Goal: Task Accomplishment & Management: Manage account settings

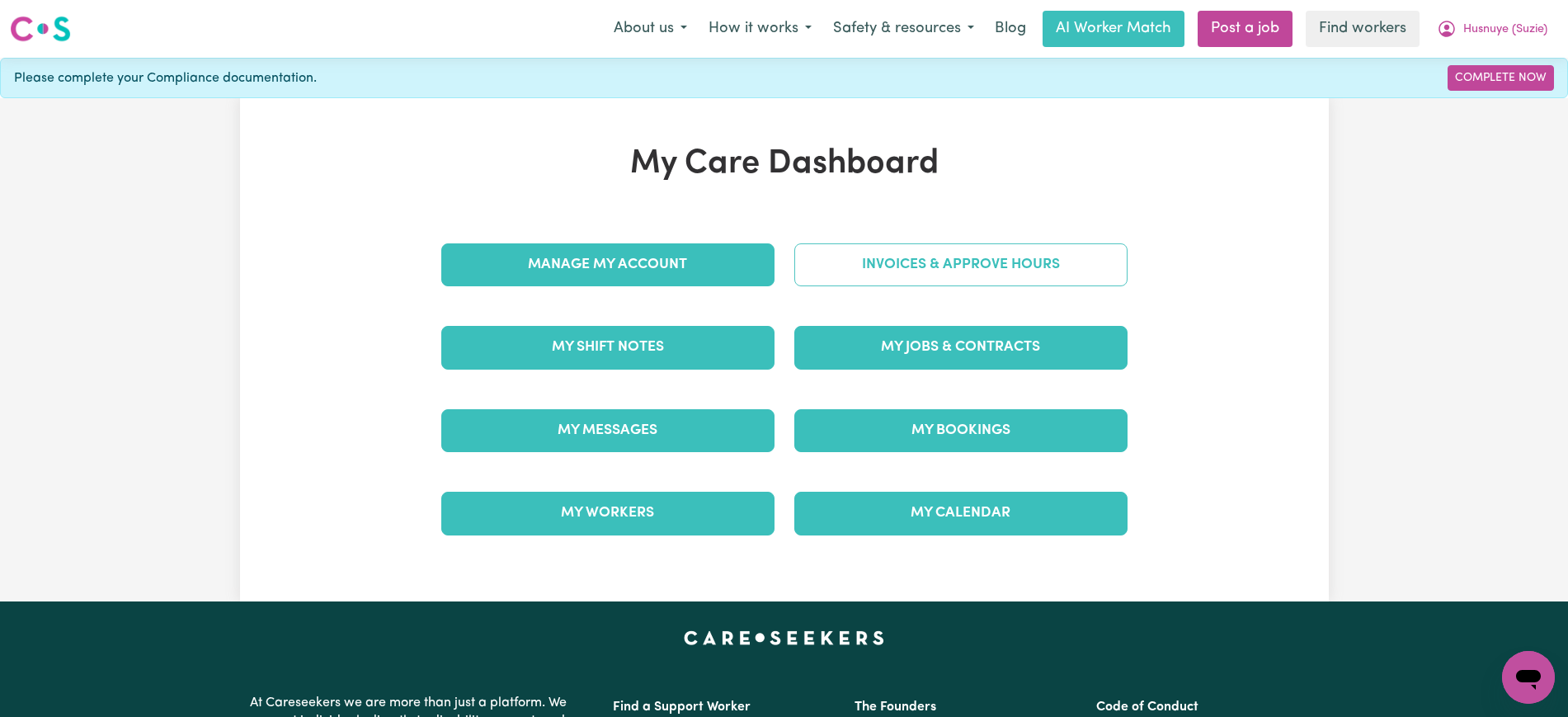
click at [872, 255] on link "Invoices & Approve Hours" at bounding box center [960, 264] width 333 height 43
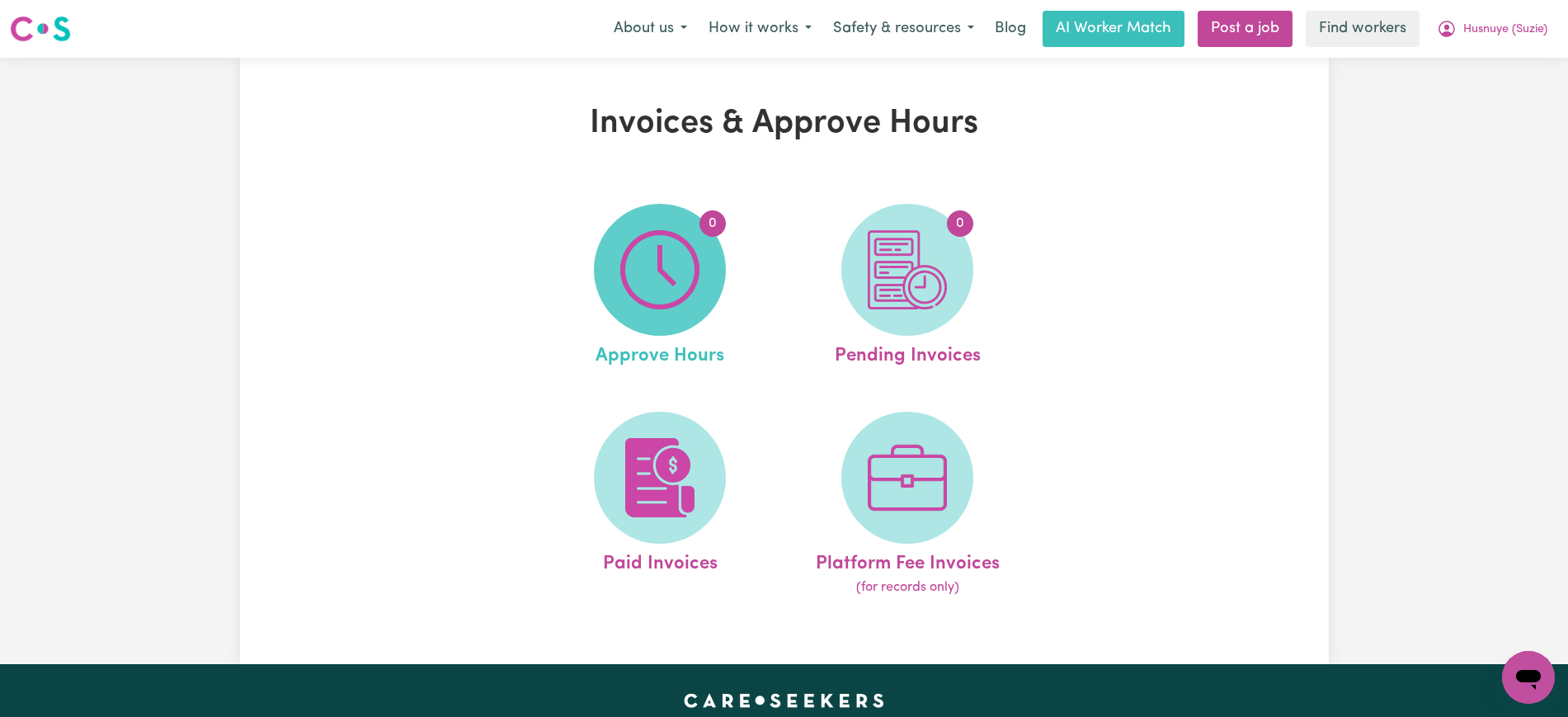
click at [691, 245] on img at bounding box center [660, 270] width 79 height 79
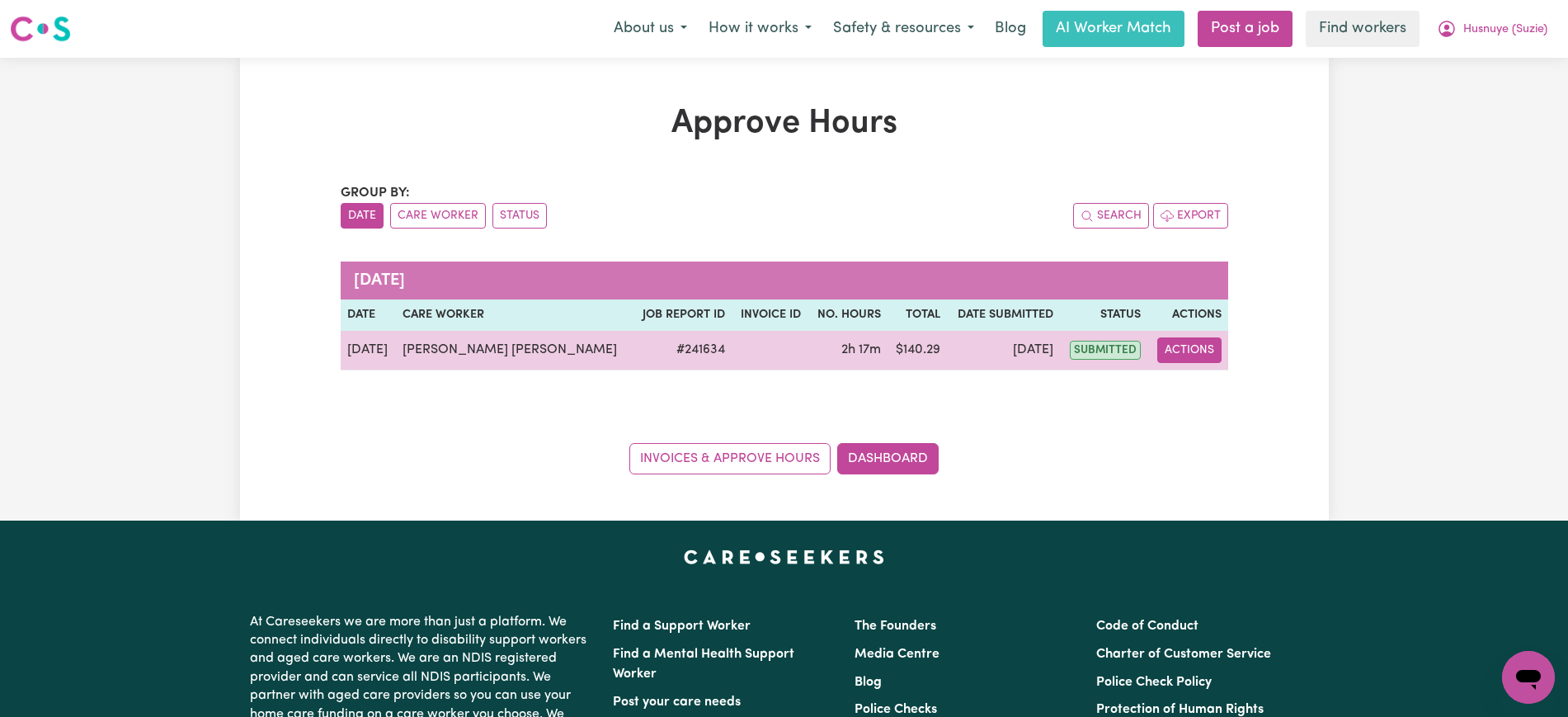
click at [1162, 351] on button "Actions" at bounding box center [1189, 350] width 64 height 26
click at [1237, 393] on link "View Job Report" at bounding box center [1239, 389] width 141 height 33
select select "pm"
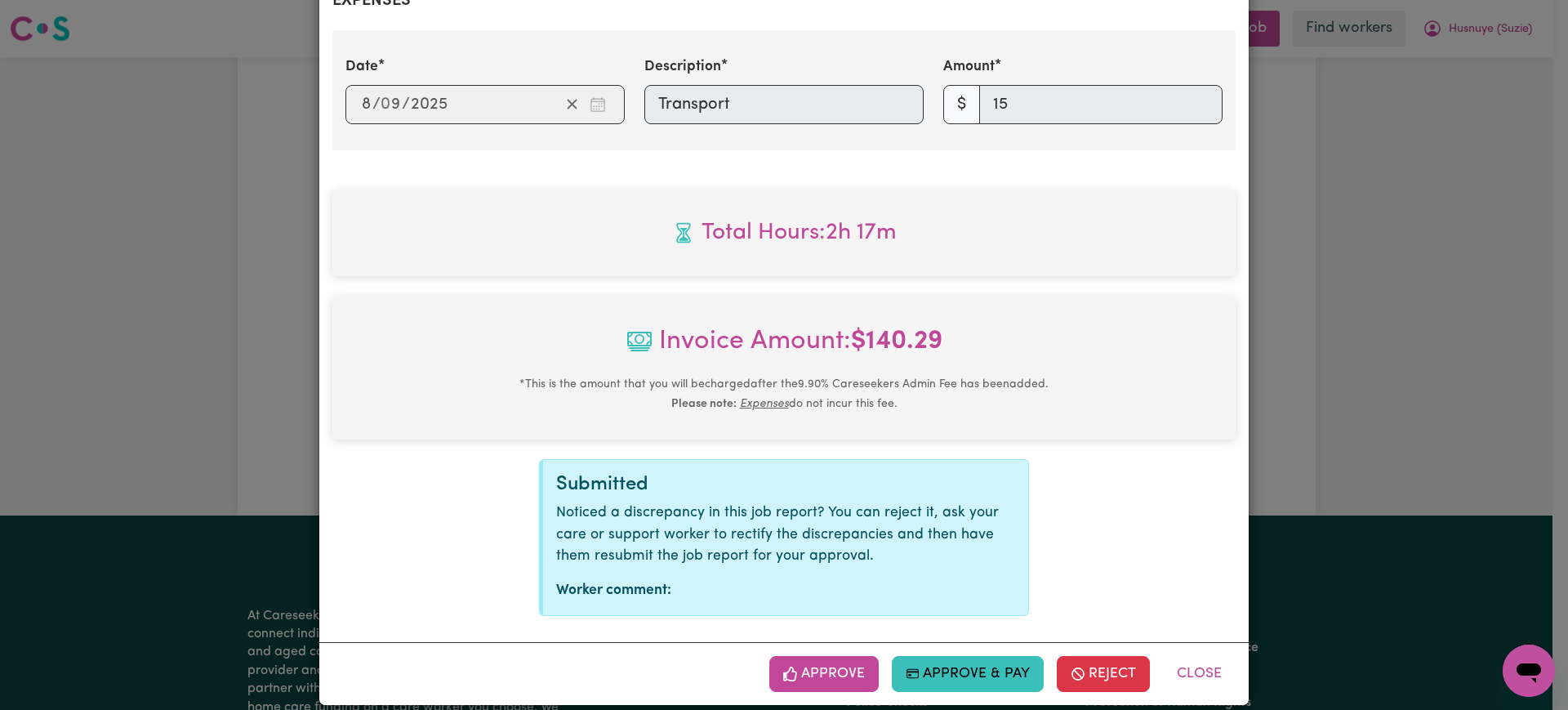
scroll to position [671, 0]
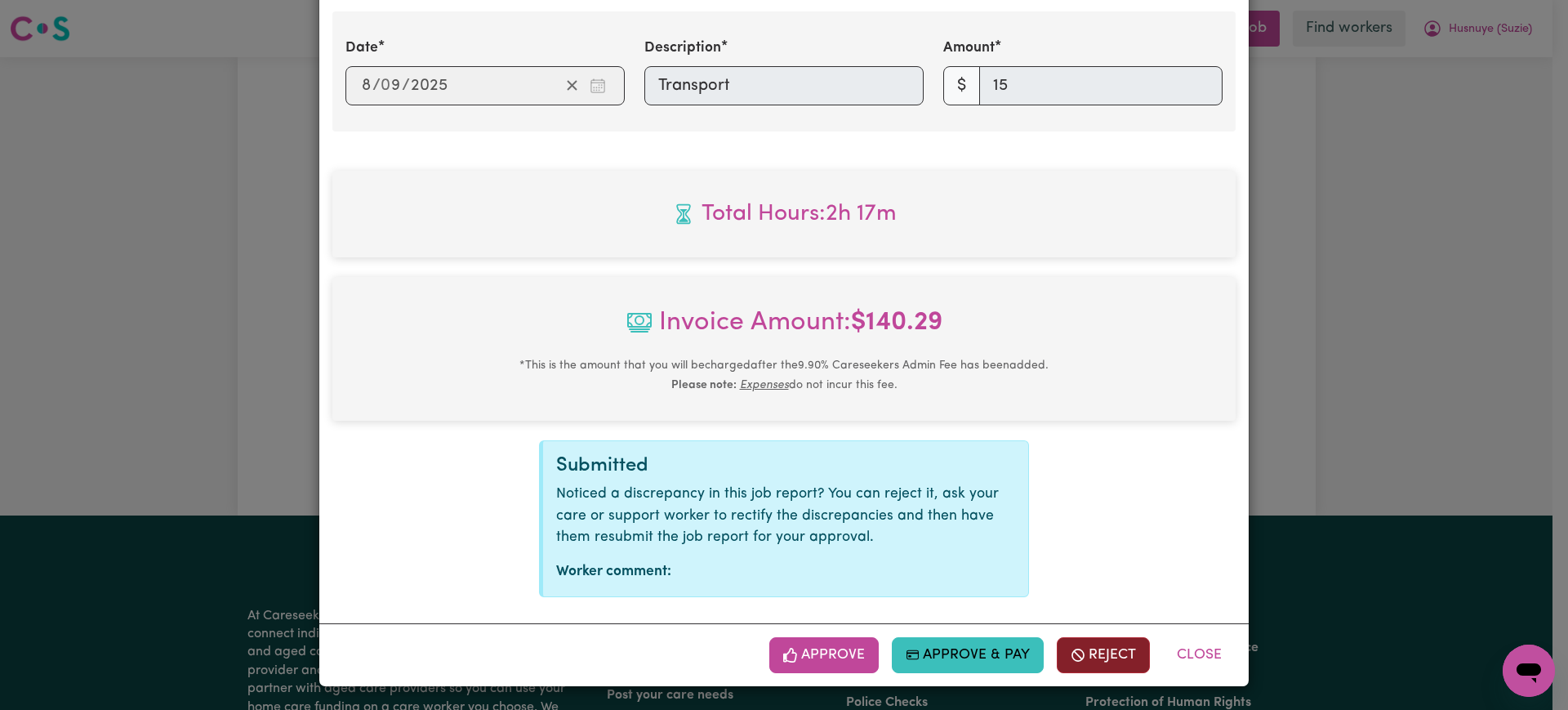
click at [1068, 641] on button "Reject" at bounding box center [1103, 655] width 93 height 36
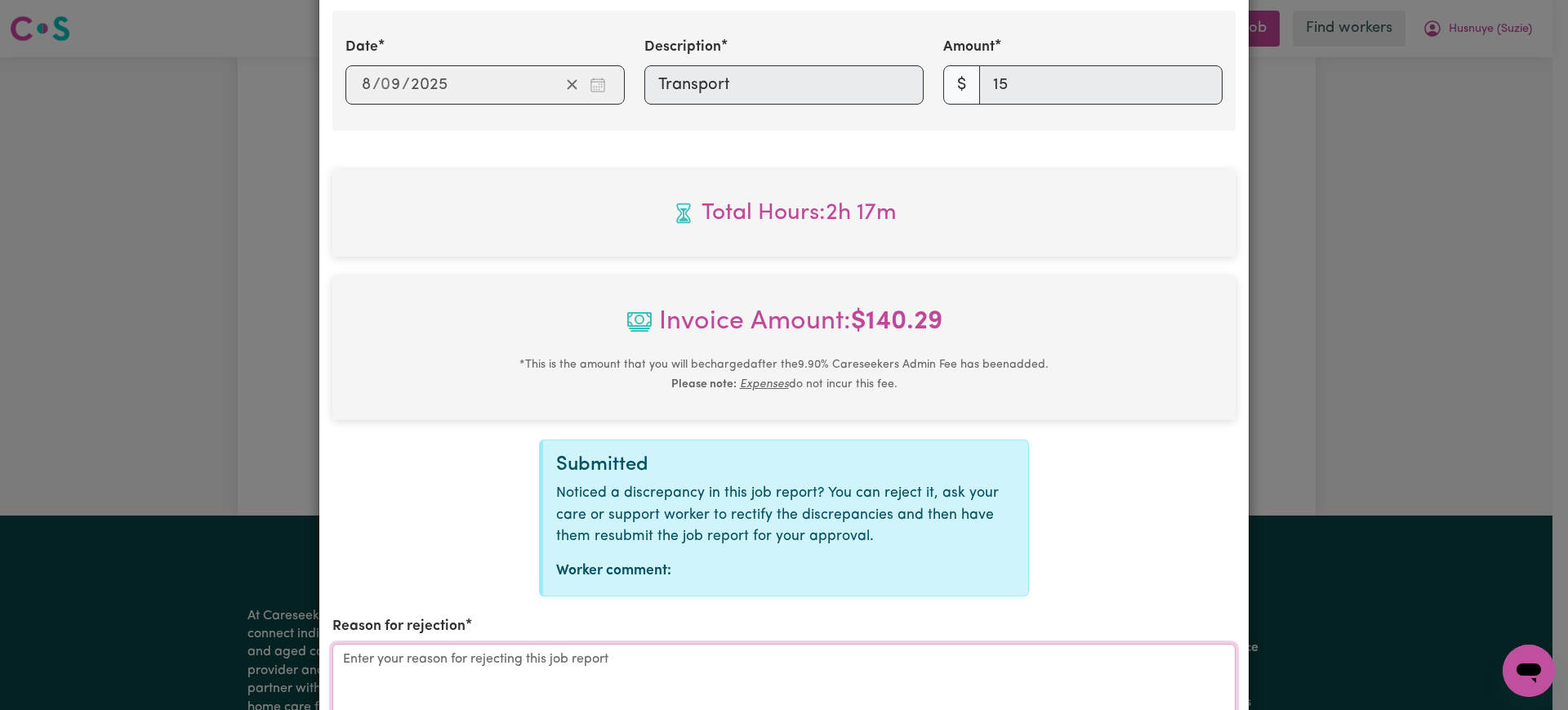
drag, startPoint x: 1068, startPoint y: 641, endPoint x: 589, endPoint y: 674, distance: 480.1
click at [597, 672] on textarea "Reason for rejection" at bounding box center [784, 705] width 903 height 122
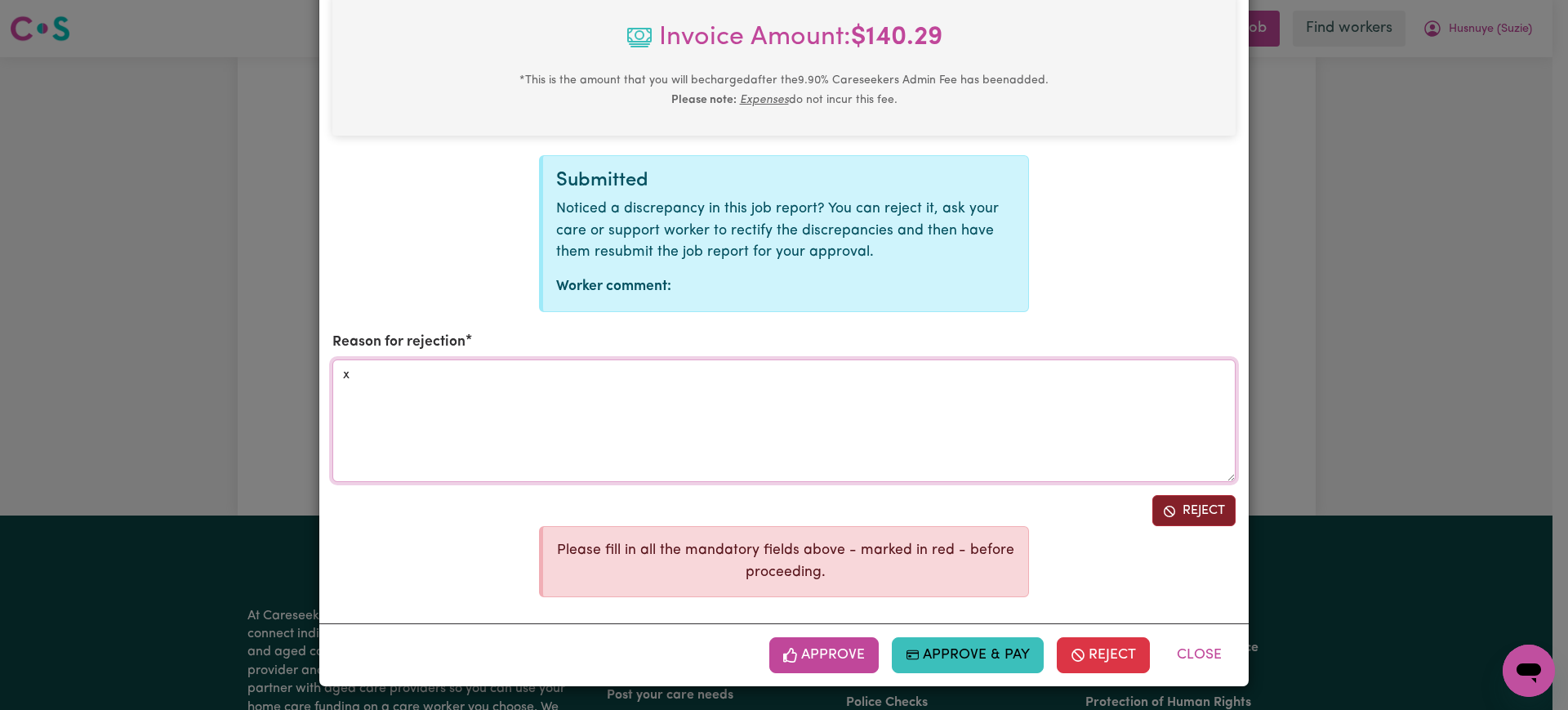
type textarea "x"
click at [1180, 506] on button "Reject" at bounding box center [1194, 511] width 83 height 31
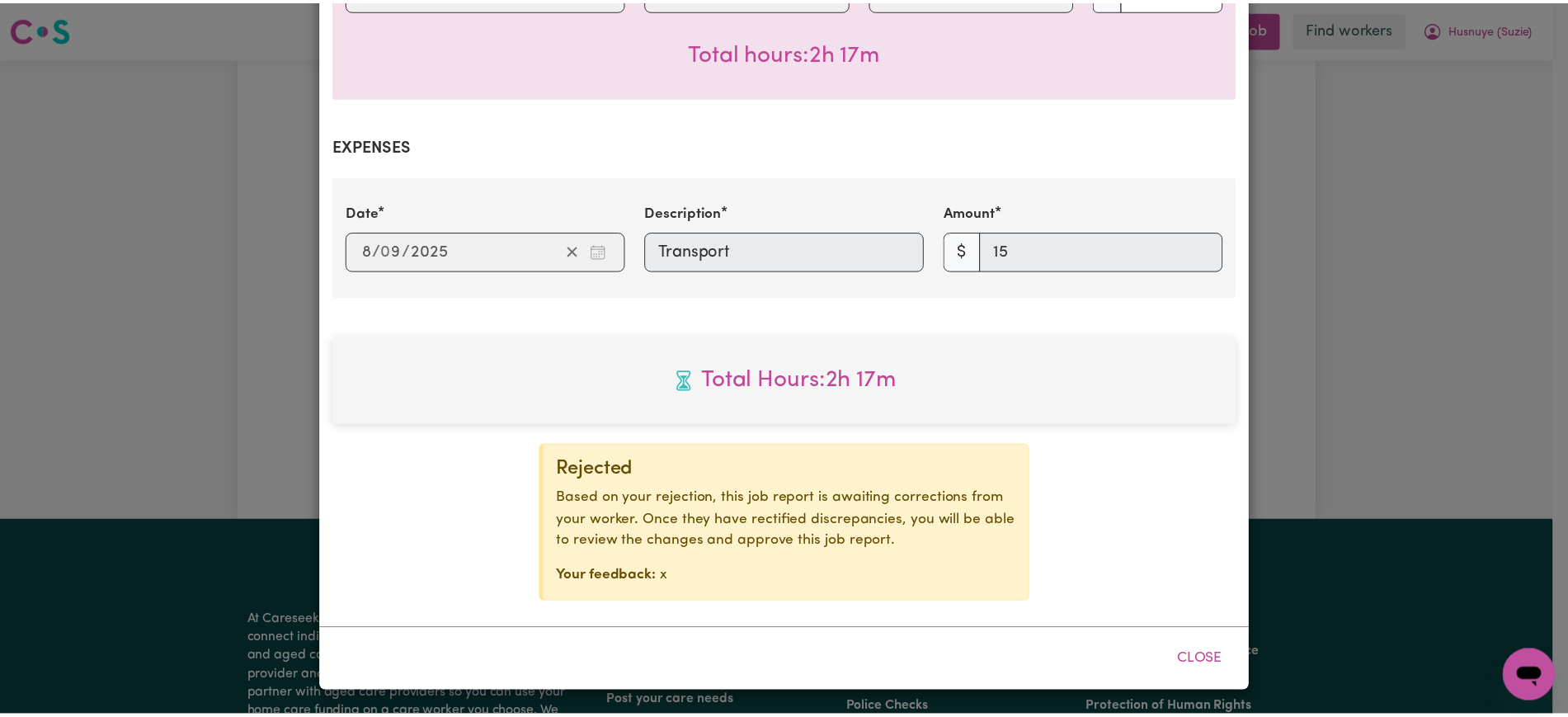
scroll to position [513, 0]
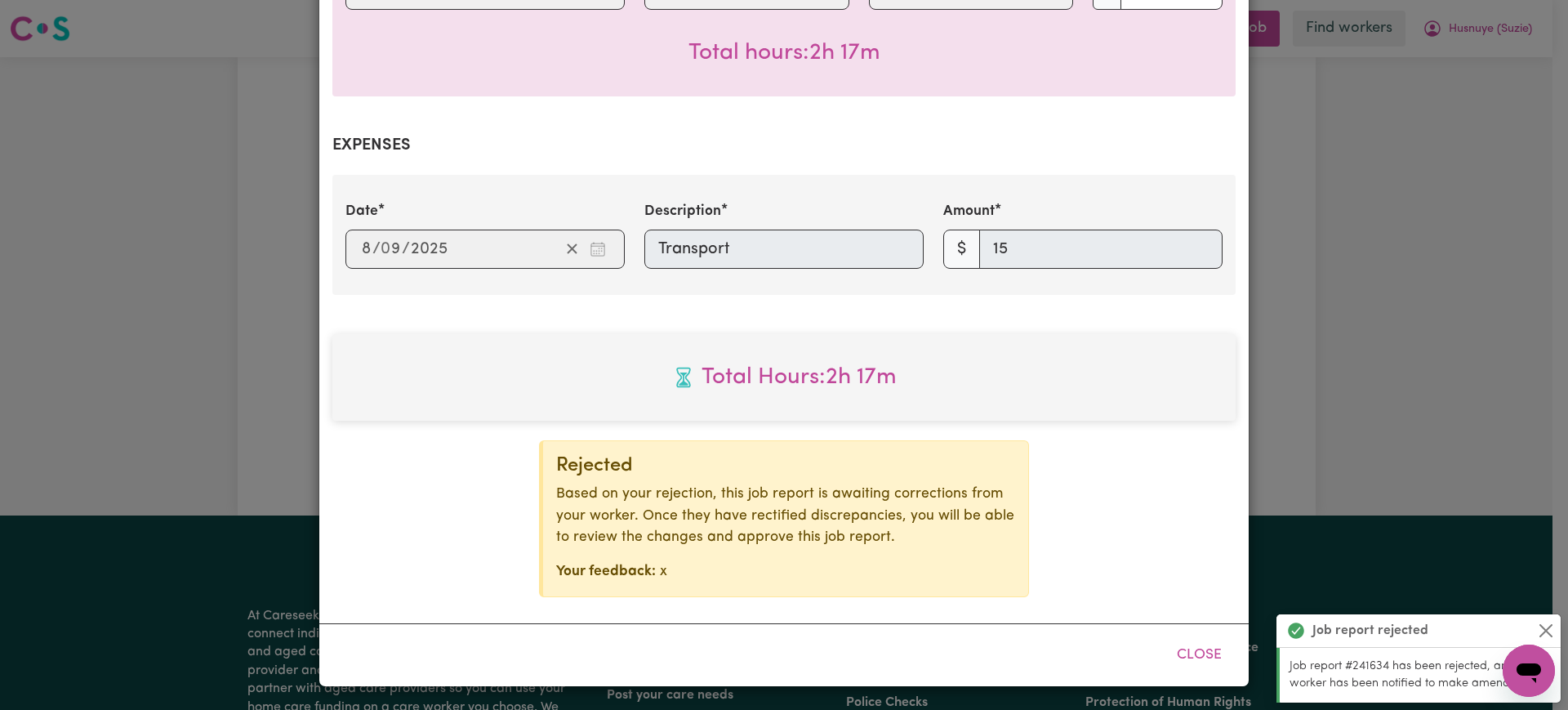
drag, startPoint x: 1388, startPoint y: 284, endPoint x: 1406, endPoint y: 289, distance: 18.7
click at [1385, 284] on div "Job Report # 241634 - [PERSON_NAME] [PERSON_NAME] Summary Job report # 241634 C…" at bounding box center [784, 355] width 1568 height 710
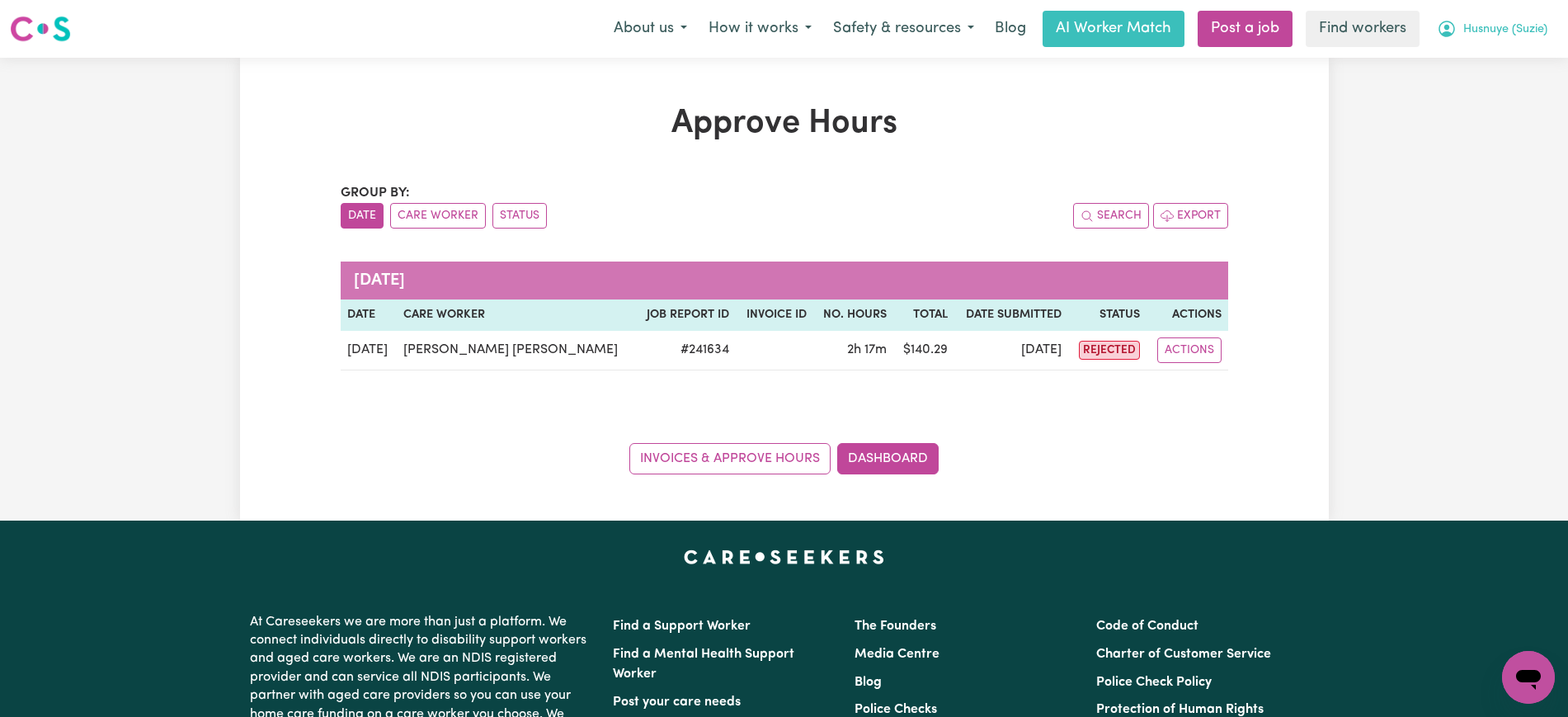
click at [1498, 17] on button "Husnuye (Suzie)" at bounding box center [1492, 28] width 132 height 34
click at [1497, 79] on link "Logout" at bounding box center [1492, 95] width 130 height 32
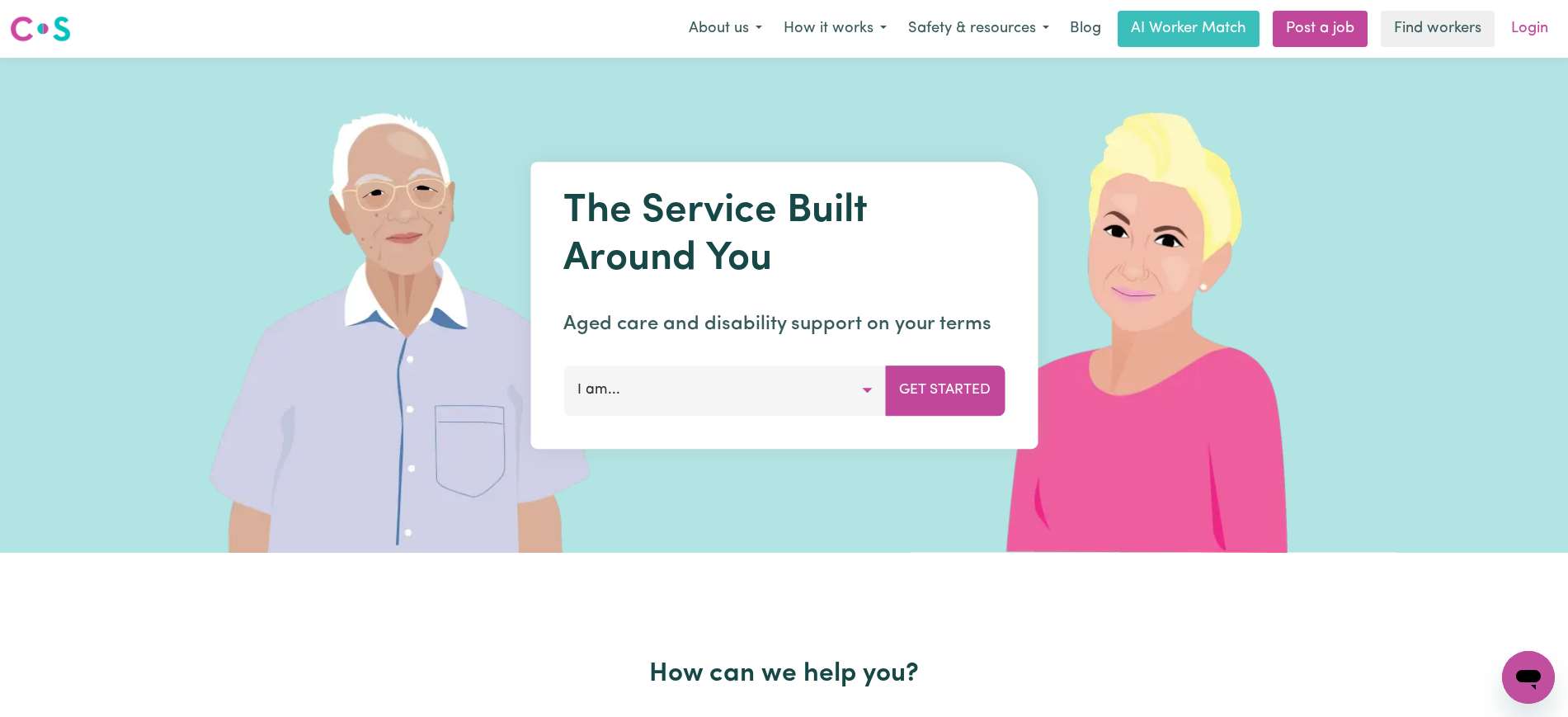
click at [1511, 38] on link "Login" at bounding box center [1530, 28] width 57 height 36
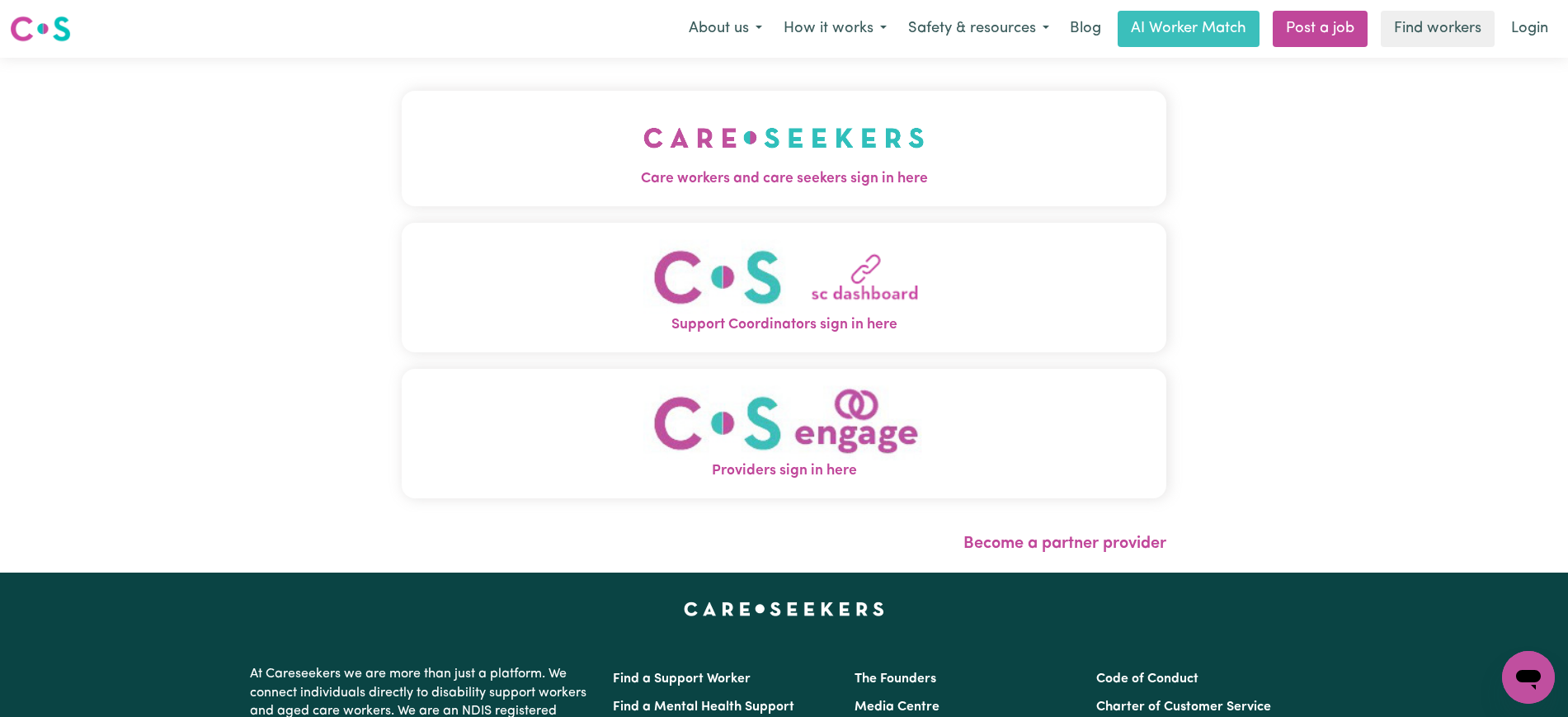
click at [883, 158] on img "Care workers and care seekers sign in here" at bounding box center [784, 137] width 281 height 61
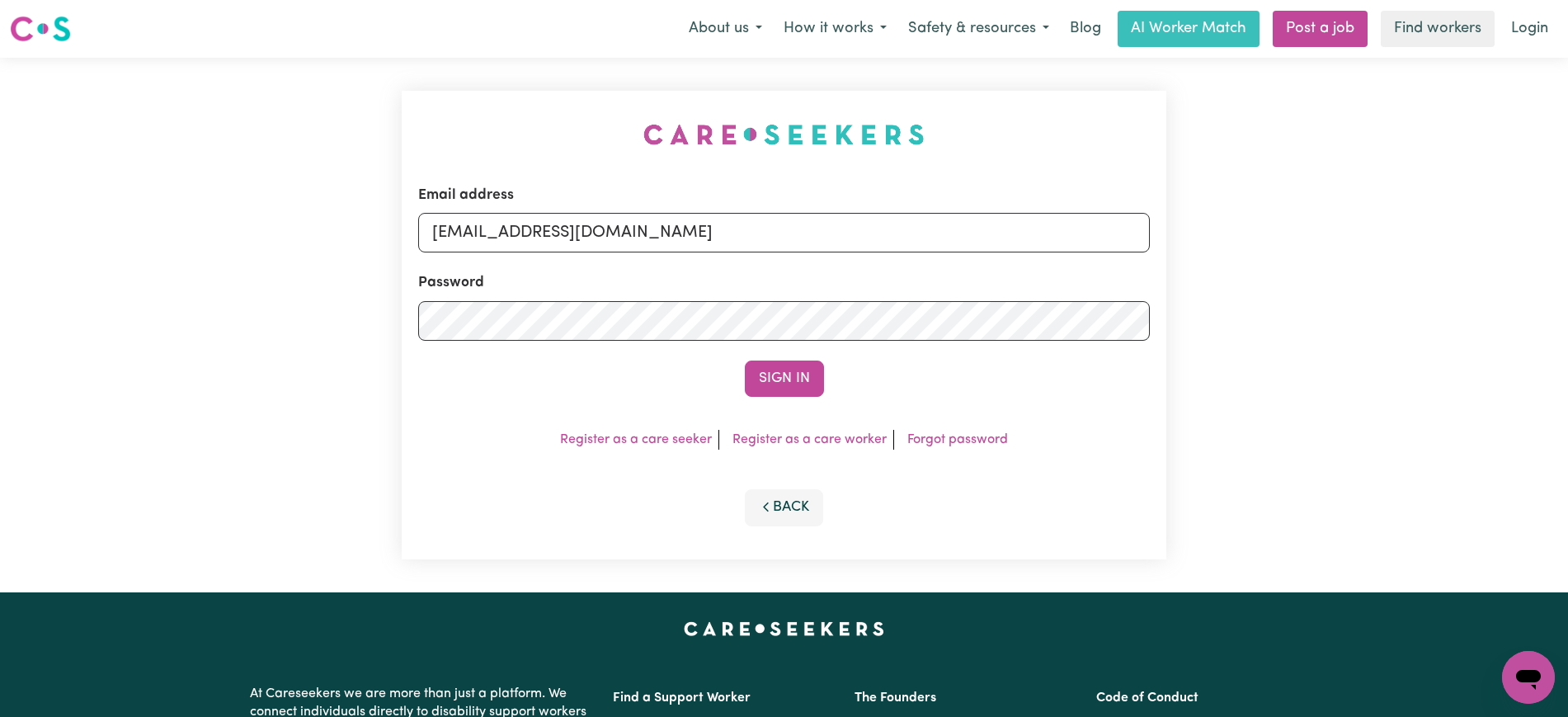
drag, startPoint x: 330, startPoint y: 100, endPoint x: 321, endPoint y: 104, distance: 9.8
click at [321, 104] on div "Email address [EMAIL_ADDRESS][DOMAIN_NAME] Password Sign In Register as a care …" at bounding box center [784, 325] width 1568 height 534
drag, startPoint x: 519, startPoint y: 228, endPoint x: 1256, endPoint y: 228, distance: 737.0
click at [1256, 228] on div "Email address [EMAIL_ADDRESS][DOMAIN_NAME] Password Sign In Register as a care …" at bounding box center [784, 325] width 1568 height 534
paste input "[EMAIL_ADDRESS][DOMAIN_NAME]"
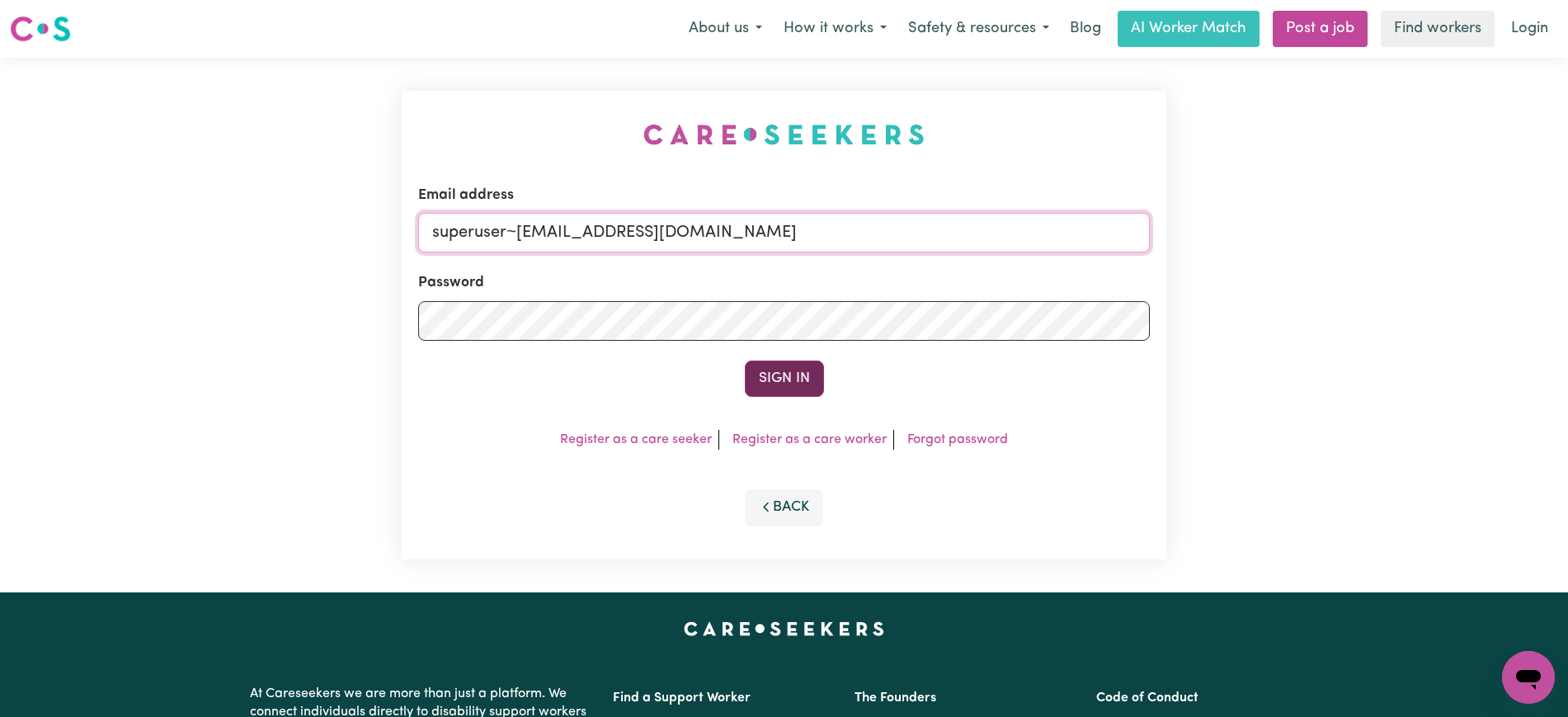
type input "superuser~[EMAIL_ADDRESS][DOMAIN_NAME]"
click at [761, 126] on img at bounding box center [784, 134] width 281 height 22
drag, startPoint x: 774, startPoint y: 372, endPoint x: 791, endPoint y: 342, distance: 34.5
click at [774, 373] on button "Sign In" at bounding box center [784, 378] width 79 height 36
